Goal: Task Accomplishment & Management: Use online tool/utility

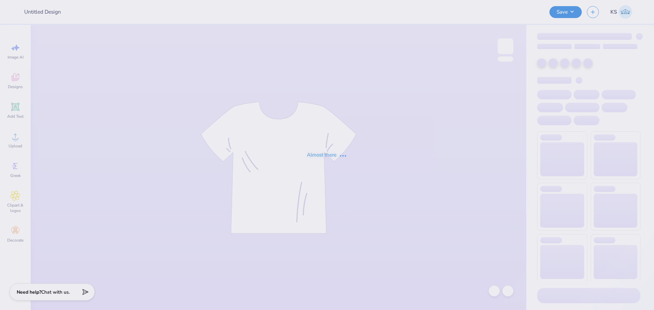
type input "[GEOGRAPHIC_DATA][US_STATE] : [PERSON_NAME]"
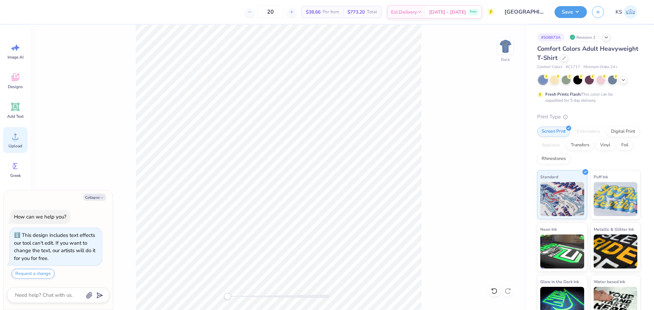
click at [14, 133] on icon at bounding box center [15, 136] width 10 height 10
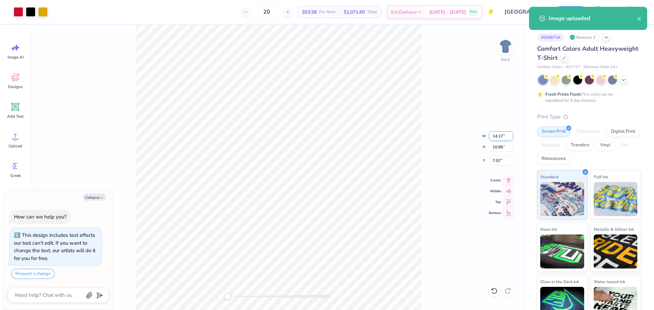
click at [502, 135] on input "14.17" at bounding box center [501, 136] width 25 height 10
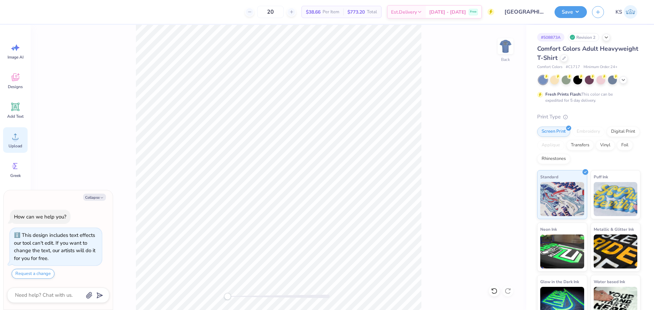
click at [9, 138] on div "Upload" at bounding box center [15, 140] width 25 height 26
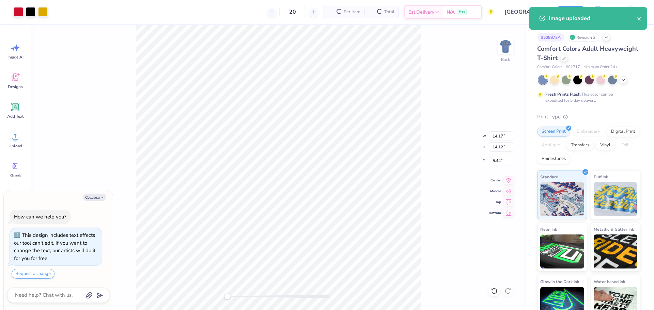
type textarea "x"
click at [501, 137] on input "14.17" at bounding box center [501, 136] width 25 height 10
type input "3.5"
type textarea "x"
type input "3.50"
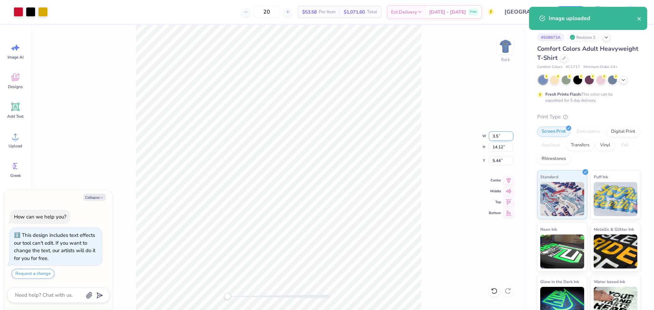
type input "3.49"
type input "10.76"
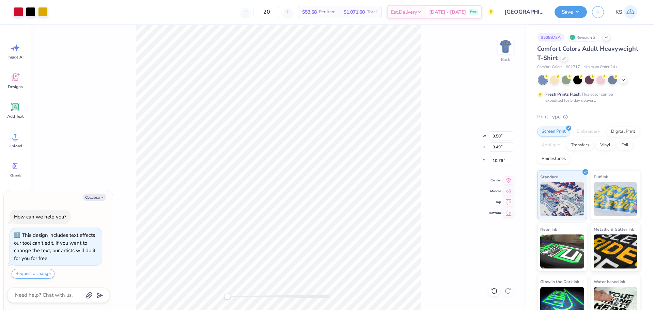
type textarea "x"
click at [503, 161] on input "10.76" at bounding box center [501, 161] width 25 height 10
type input "3"
click at [261, 295] on div at bounding box center [279, 296] width 102 height 3
drag, startPoint x: 265, startPoint y: 294, endPoint x: 288, endPoint y: 294, distance: 23.2
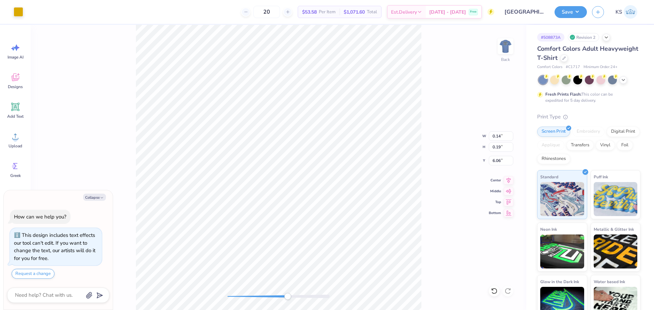
click at [288, 294] on div at bounding box center [279, 296] width 102 height 7
type textarea "x"
type input "1.93"
type input "1.13"
type input "4.69"
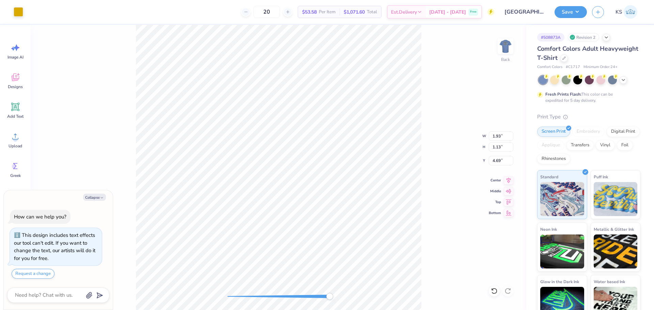
click at [355, 296] on div "Back W 1.93 1.93 " H 1.13 1.13 " Y 4.69 4.69 " Center Middle Top Bottom" at bounding box center [279, 167] width 496 height 285
click at [330, 290] on div "Back" at bounding box center [279, 167] width 496 height 285
drag, startPoint x: 298, startPoint y: 295, endPoint x: 299, endPoint y: 316, distance: 20.8
click at [299, 310] on html "Art colors 20 $53.58 Per Item $1,071.60 Total Est. Delivery Sep 25 - 28 Free De…" at bounding box center [327, 155] width 654 height 310
click at [492, 287] on div at bounding box center [494, 291] width 11 height 11
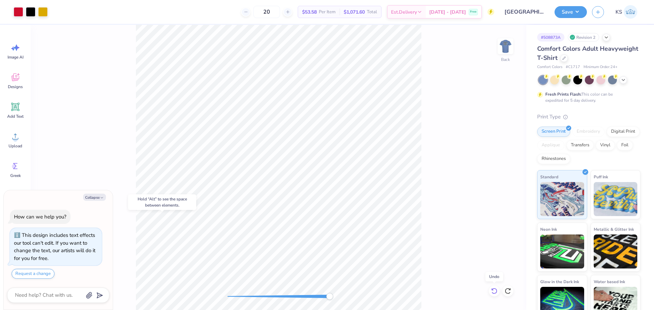
click at [494, 287] on div at bounding box center [494, 291] width 11 height 11
click at [184, 281] on div "Back W 3.50 3.50 " H 3.49 3.49 " Y 3.00 3.00 " Center Middle Top Bottom" at bounding box center [279, 167] width 496 height 285
click at [428, 98] on div "Back W 3.50 3.50 " H 3.49 3.49 " Y 3.00 3.00 " Center Middle Top Bottom" at bounding box center [279, 167] width 496 height 285
click at [510, 44] on img at bounding box center [505, 46] width 27 height 27
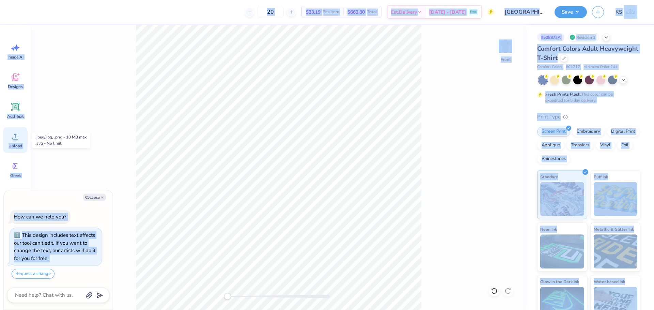
click at [10, 137] on icon at bounding box center [15, 136] width 10 height 10
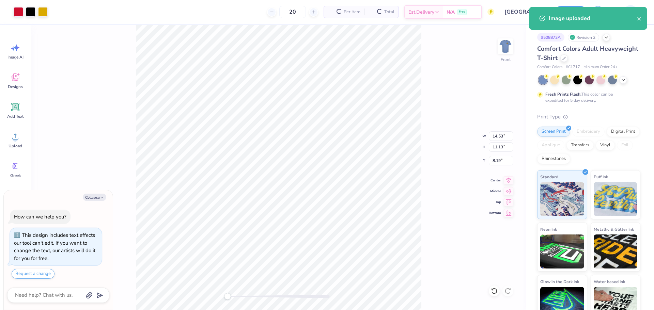
type textarea "x"
click at [504, 137] on input "14.53" at bounding box center [501, 136] width 25 height 10
type input "12.5"
type textarea "x"
type input "12.50"
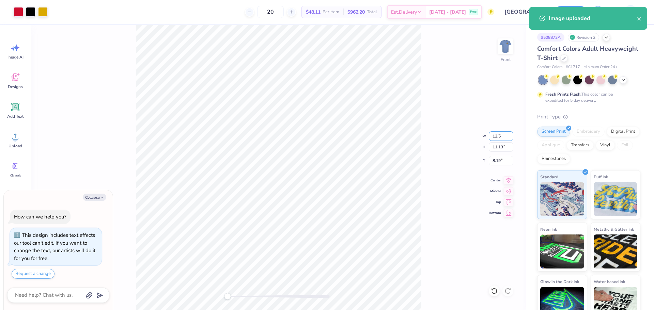
type input "9.57"
click at [499, 162] on input "8.96" at bounding box center [501, 161] width 25 height 10
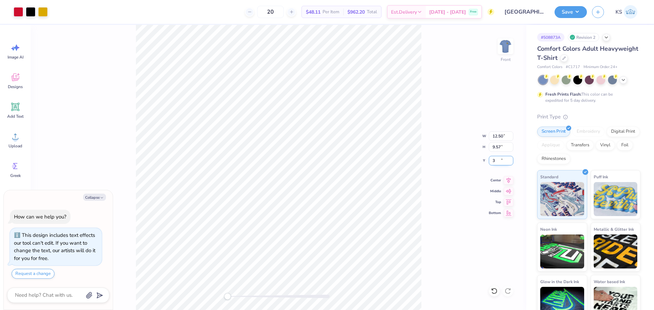
type input "3"
click at [510, 53] on img at bounding box center [505, 46] width 27 height 27
click at [504, 45] on img at bounding box center [505, 46] width 27 height 27
type textarea "x"
type input "3.56"
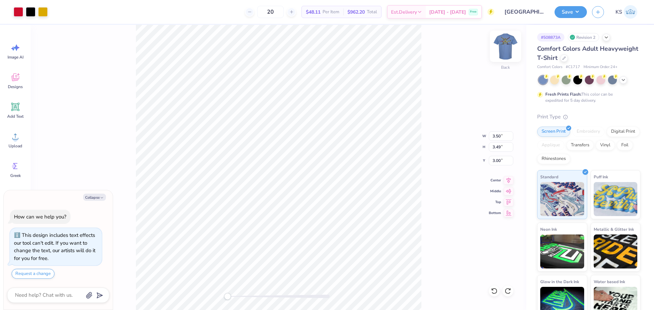
type input "3.55"
type input "5.39"
click at [485, 55] on div "Front W 12.50 12.50 " H 9.57 9.57 " Y 3.00 3.00 " Center Middle Top Bottom" at bounding box center [279, 167] width 496 height 285
drag, startPoint x: 572, startPoint y: 11, endPoint x: 590, endPoint y: 17, distance: 18.2
click at [573, 11] on button "Save" at bounding box center [571, 12] width 32 height 12
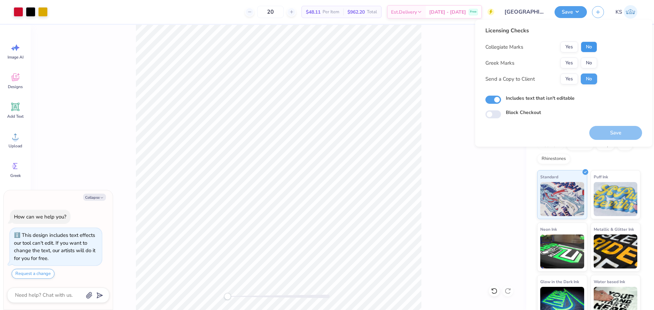
click at [590, 47] on button "No" at bounding box center [589, 47] width 16 height 11
click at [592, 63] on button "No" at bounding box center [589, 63] width 16 height 11
click at [575, 83] on button "Yes" at bounding box center [569, 79] width 18 height 11
click at [605, 123] on div "Save" at bounding box center [615, 129] width 53 height 21
click at [606, 129] on button "Save" at bounding box center [615, 133] width 53 height 14
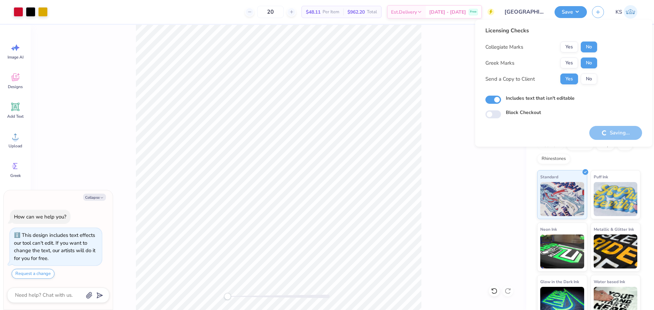
type textarea "x"
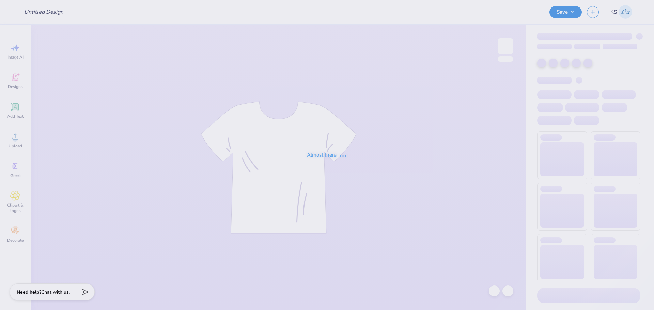
type input "[PERSON_NAME] [PERSON_NAME] : [US_STATE][GEOGRAPHIC_DATA]"
